Goal: Information Seeking & Learning: Learn about a topic

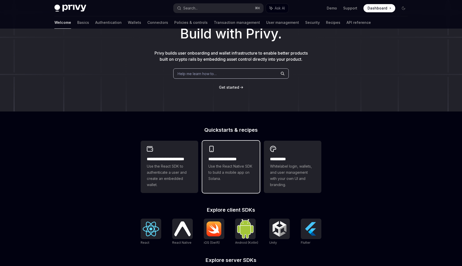
scroll to position [35, 0]
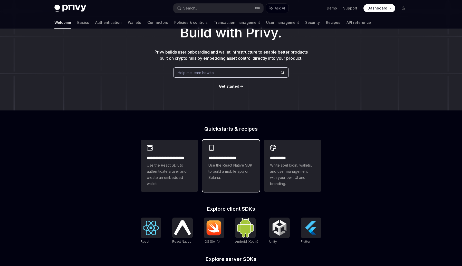
click at [224, 177] on span "Use the React Native SDK to build a mobile app on Solana." at bounding box center [230, 171] width 45 height 18
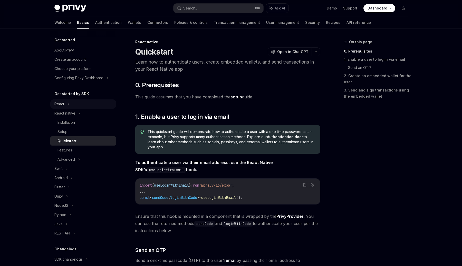
click at [64, 103] on div "React" at bounding box center [83, 104] width 66 height 9
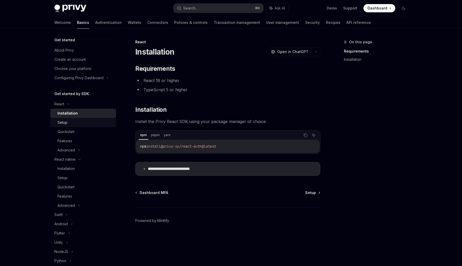
click at [66, 126] on link "Setup" at bounding box center [83, 122] width 66 height 9
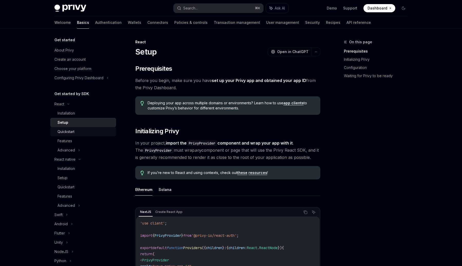
click at [66, 131] on div "Quickstart" at bounding box center [65, 132] width 17 height 6
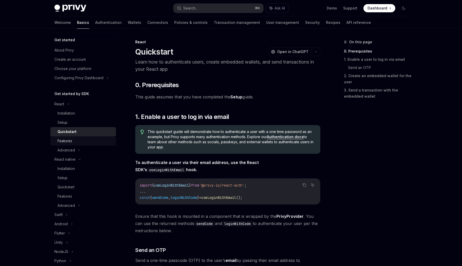
click at [66, 141] on div "Features" at bounding box center [64, 141] width 15 height 6
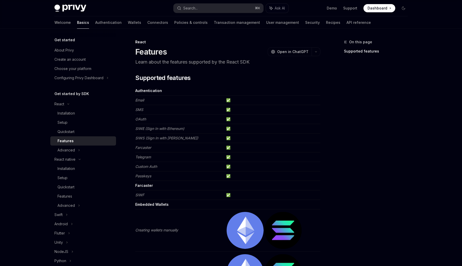
click at [67, 146] on link "Features" at bounding box center [83, 141] width 66 height 9
click at [68, 148] on div "Advanced" at bounding box center [65, 150] width 17 height 6
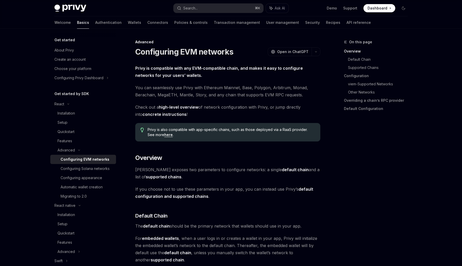
click at [75, 160] on div "Configuring EVM networks" at bounding box center [85, 160] width 49 height 6
click at [75, 167] on div "Configuring Solana networks" at bounding box center [85, 169] width 49 height 6
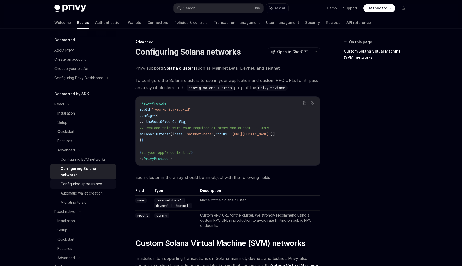
click at [75, 181] on div "Configuring appearance" at bounding box center [82, 184] width 42 height 6
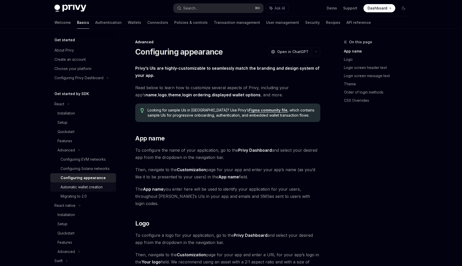
click at [75, 186] on div "Automatic wallet creation" at bounding box center [82, 187] width 42 height 6
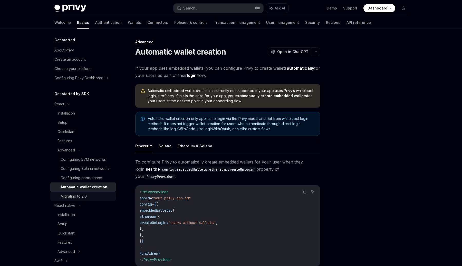
click at [75, 198] on div "Migrating to 2.0" at bounding box center [74, 197] width 26 height 6
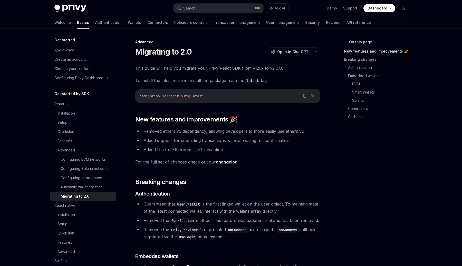
click at [82, 193] on link "Migrating to 2.0" at bounding box center [83, 196] width 66 height 9
click at [84, 189] on div "Automatic wallet creation" at bounding box center [82, 187] width 42 height 6
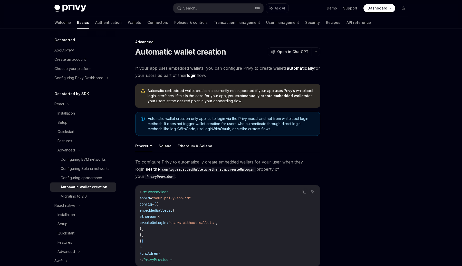
click at [333, 12] on ul "Demo Support Dashboard Dashboard" at bounding box center [361, 8] width 69 height 8
click at [333, 10] on link "Demo" at bounding box center [332, 8] width 10 height 5
click at [68, 104] on icon at bounding box center [69, 104] width 2 height 1
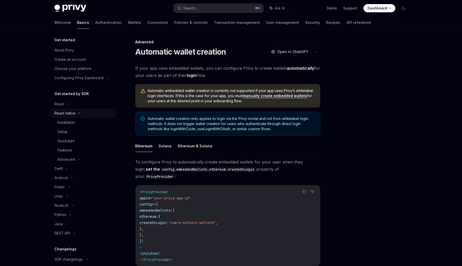
click at [72, 113] on div "React native" at bounding box center [64, 113] width 21 height 6
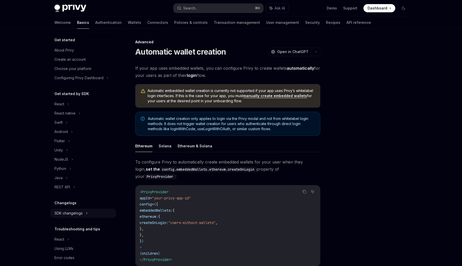
click at [84, 109] on div "SDK changelogs" at bounding box center [83, 104] width 66 height 9
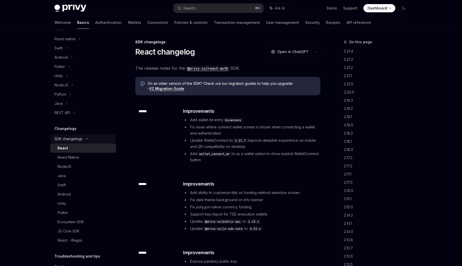
scroll to position [74, 0]
click at [71, 233] on div "JS Core SDK" at bounding box center [68, 232] width 22 height 6
type textarea "*"
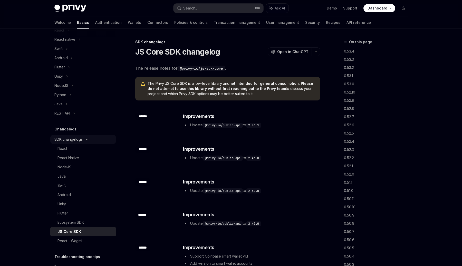
click at [84, 140] on icon at bounding box center [87, 140] width 6 height 2
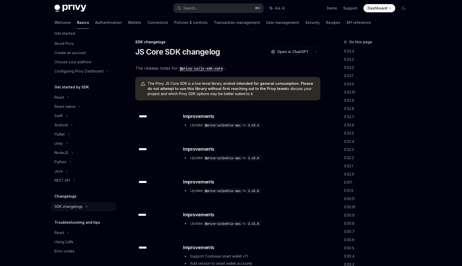
scroll to position [7, 0]
click at [73, 214] on div "Get started About Privy Create an account Choose your platform Configuring Priv…" at bounding box center [83, 143] width 66 height 226
click at [64, 101] on div "SDK changelogs" at bounding box center [59, 97] width 10 height 6
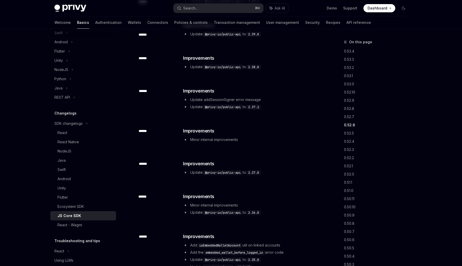
scroll to position [108, 0]
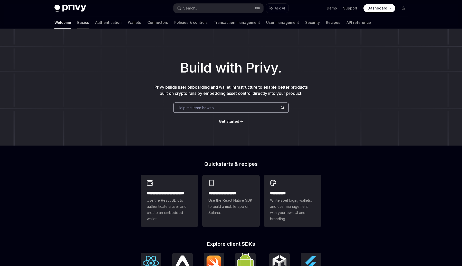
click at [77, 23] on link "Basics" at bounding box center [83, 22] width 12 height 12
type textarea "*"
